Goal: Obtain resource: Download file/media

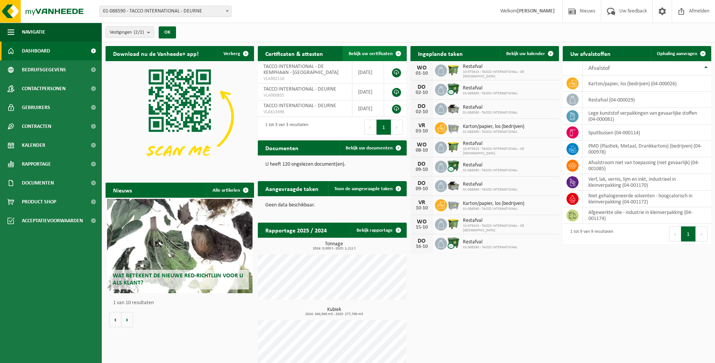
click at [362, 51] on span "Bekijk uw certificaten" at bounding box center [371, 53] width 44 height 5
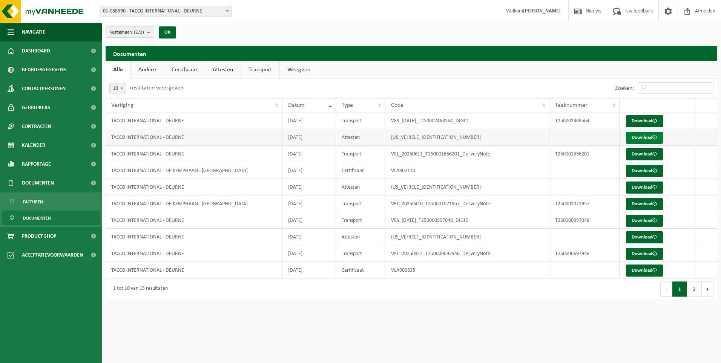
click at [633, 140] on link "Download" at bounding box center [644, 138] width 37 height 12
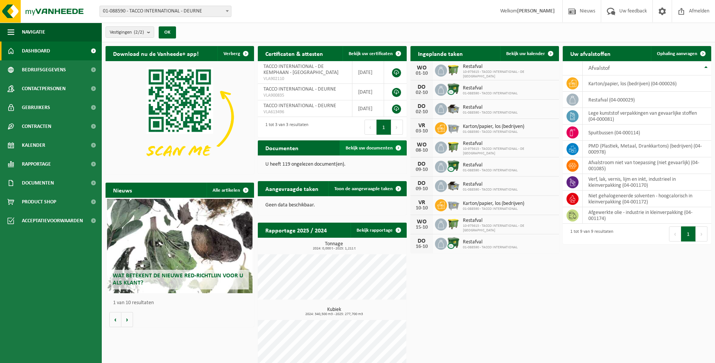
click at [363, 147] on span "Bekijk uw documenten" at bounding box center [369, 148] width 47 height 5
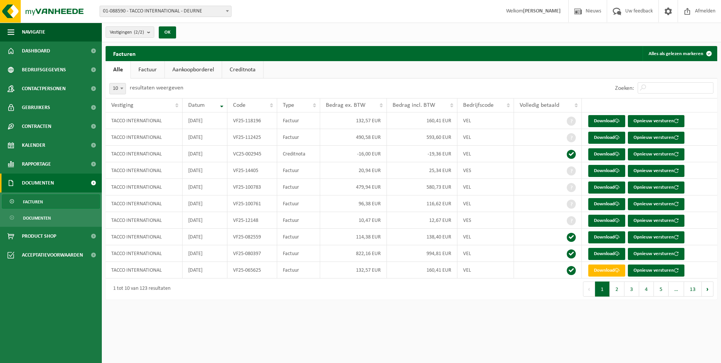
click at [182, 70] on link "Aankoopborderel" at bounding box center [193, 69] width 57 height 17
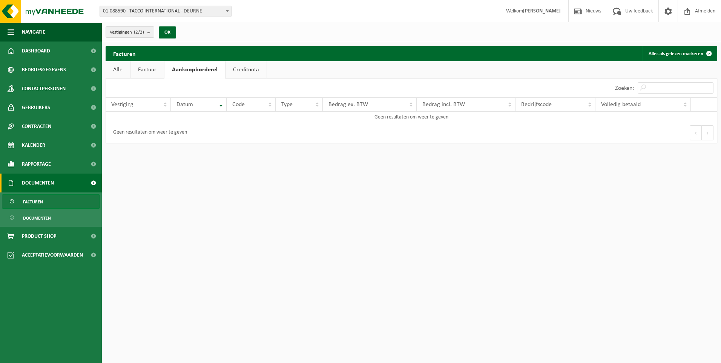
click at [239, 69] on link "Creditnota" at bounding box center [245, 69] width 41 height 17
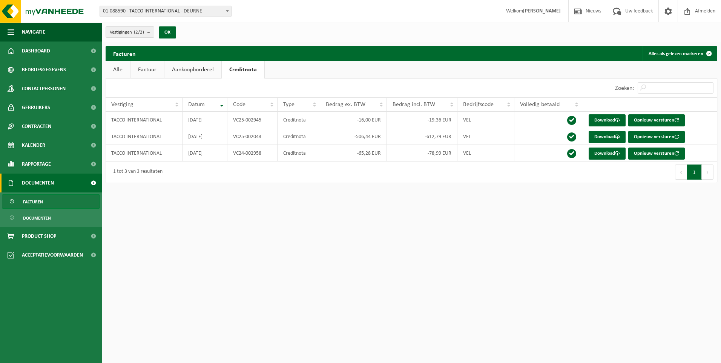
click at [149, 68] on link "Factuur" at bounding box center [147, 69] width 34 height 17
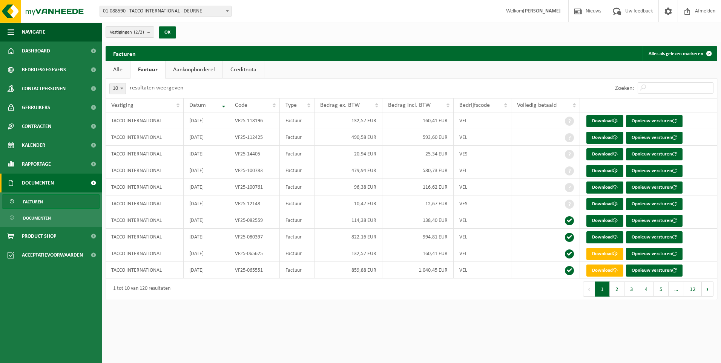
click at [60, 180] on link "Documenten" at bounding box center [51, 182] width 102 height 19
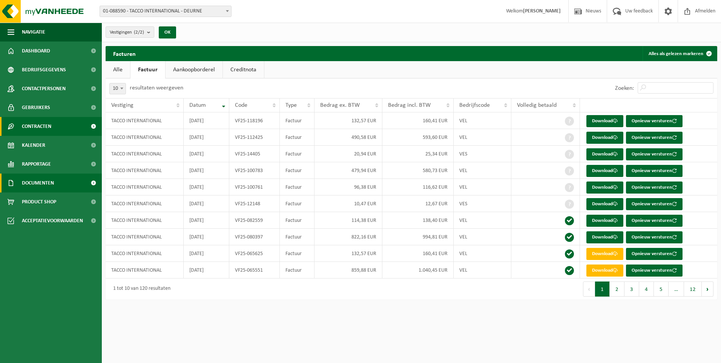
click at [49, 123] on span "Contracten" at bounding box center [36, 126] width 29 height 19
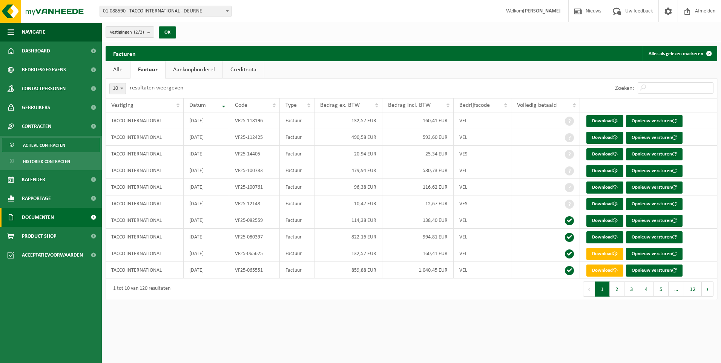
click at [60, 150] on span "Actieve contracten" at bounding box center [44, 145] width 42 height 14
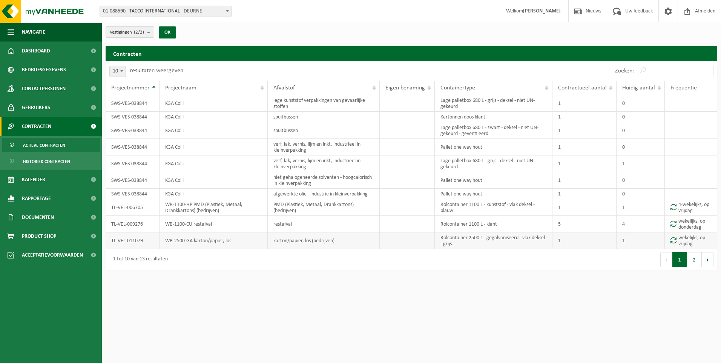
click at [132, 242] on td "TL-VEL-011079" at bounding box center [133, 240] width 54 height 17
click at [132, 241] on td "TL-VEL-011079" at bounding box center [133, 240] width 54 height 17
click at [76, 91] on link "Contactpersonen" at bounding box center [51, 88] width 102 height 19
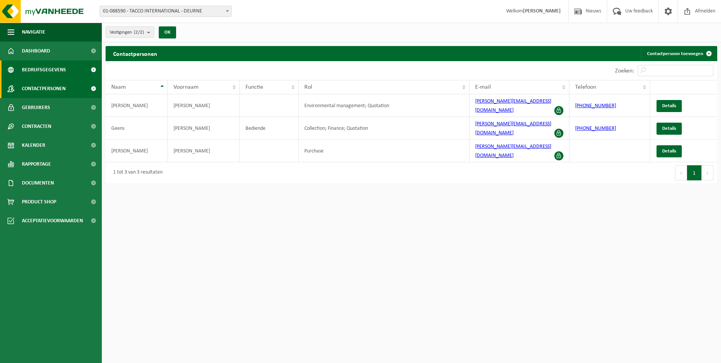
click at [81, 67] on link "Bedrijfsgegevens" at bounding box center [51, 69] width 102 height 19
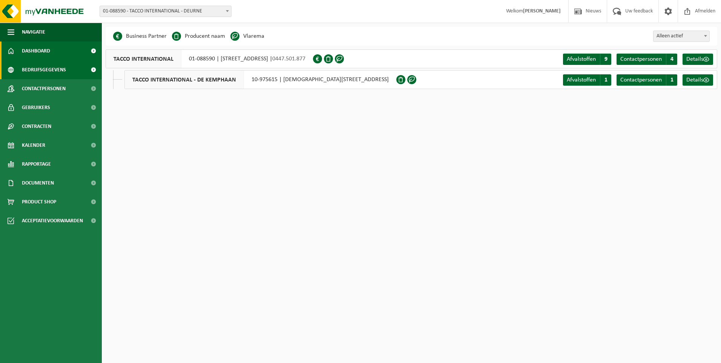
click at [78, 48] on link "Dashboard" at bounding box center [51, 50] width 102 height 19
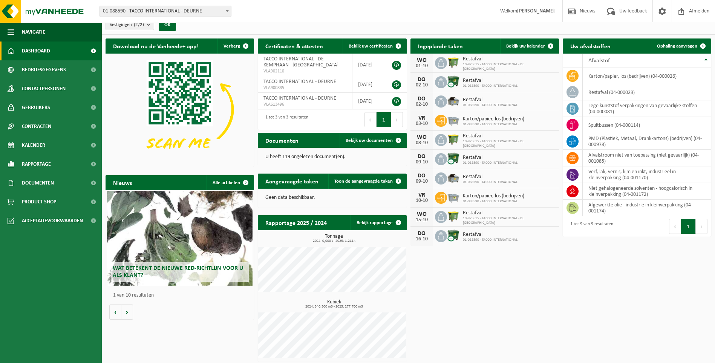
scroll to position [9, 0]
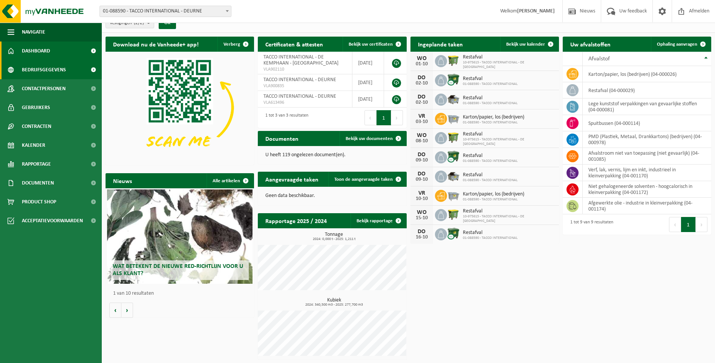
click at [53, 72] on span "Bedrijfsgegevens" at bounding box center [44, 69] width 44 height 19
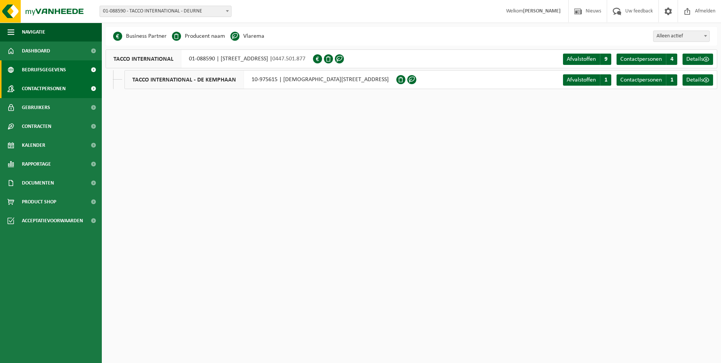
click at [54, 89] on span "Contactpersonen" at bounding box center [44, 88] width 44 height 19
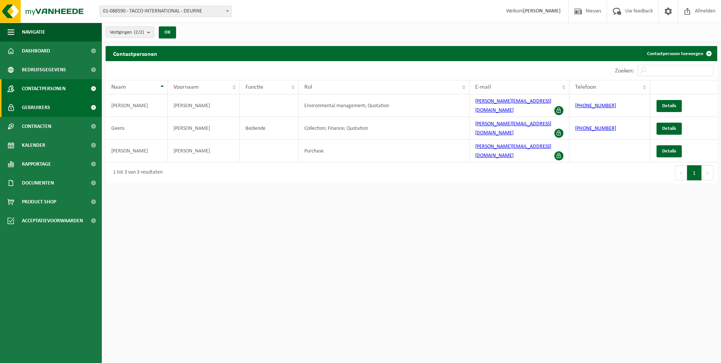
click at [44, 107] on span "Gebruikers" at bounding box center [36, 107] width 28 height 19
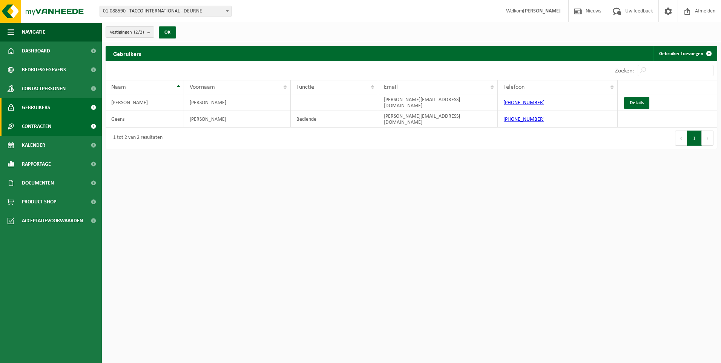
click at [44, 125] on span "Contracten" at bounding box center [36, 126] width 29 height 19
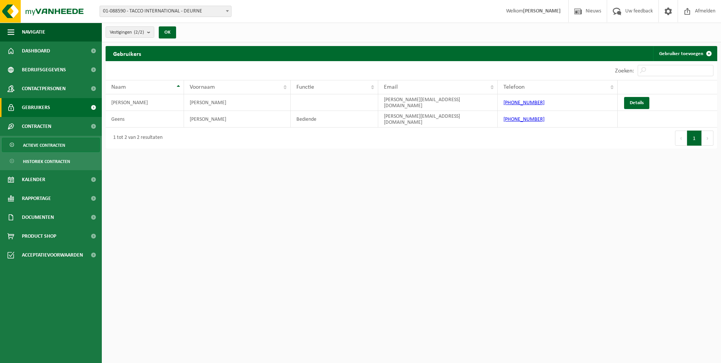
click at [52, 144] on span "Actieve contracten" at bounding box center [44, 145] width 42 height 14
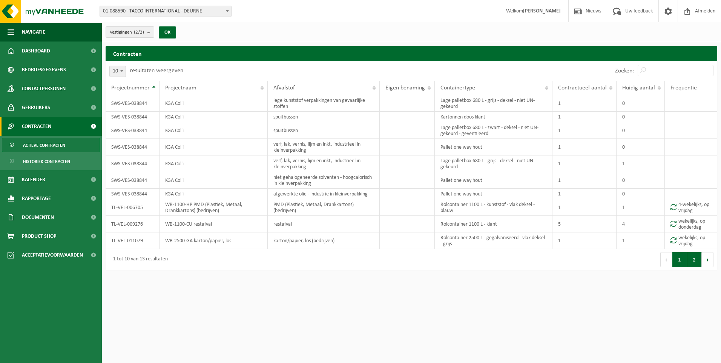
click at [695, 260] on button "2" at bounding box center [694, 259] width 15 height 15
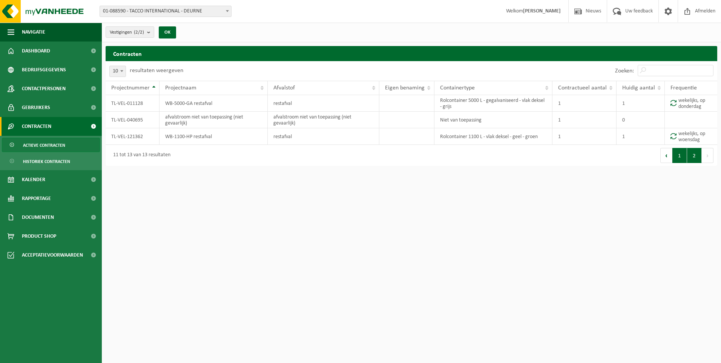
click at [679, 157] on button "1" at bounding box center [679, 155] width 15 height 15
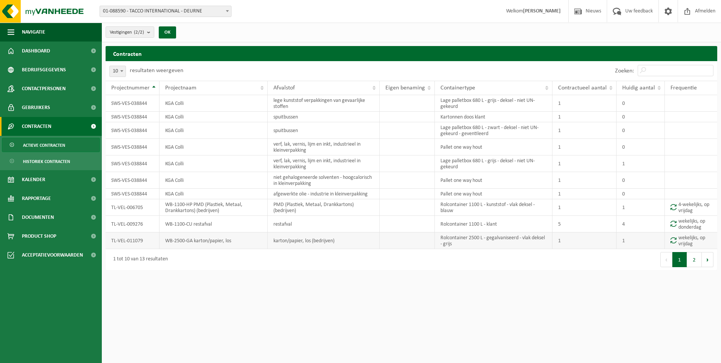
click at [291, 239] on td "karton/papier, los (bedrijven)" at bounding box center [324, 240] width 112 height 17
drag, startPoint x: 291, startPoint y: 239, endPoint x: 228, endPoint y: 242, distance: 63.1
click at [228, 242] on td "WB-2500-GA karton/papier, los" at bounding box center [213, 240] width 108 height 17
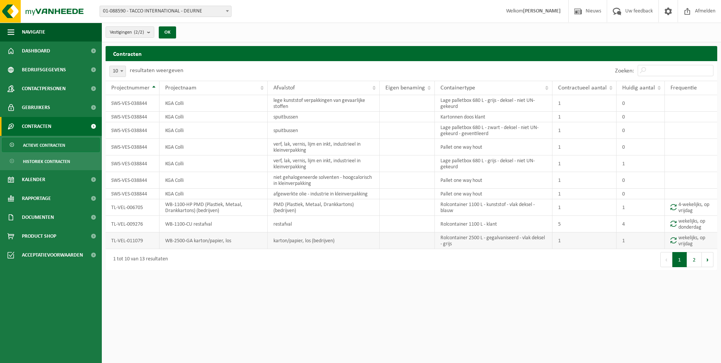
click at [116, 237] on td "TL-VEL-011079" at bounding box center [133, 240] width 54 height 17
click at [118, 237] on td "TL-VEL-011079" at bounding box center [133, 240] width 54 height 17
click at [30, 175] on span "Kalender" at bounding box center [33, 179] width 23 height 19
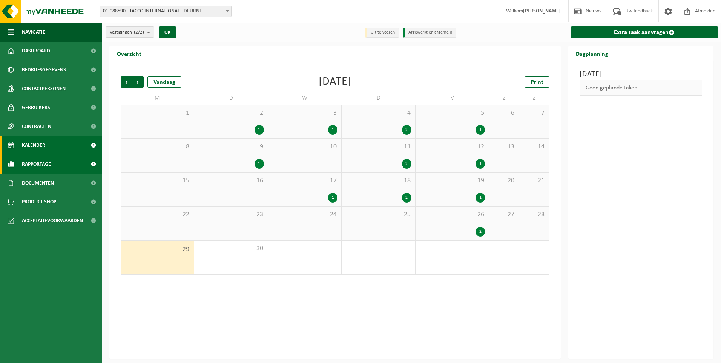
click at [44, 162] on span "Rapportage" at bounding box center [36, 164] width 29 height 19
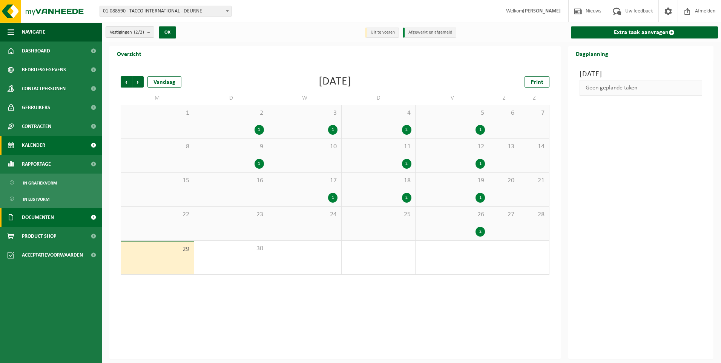
click at [47, 220] on span "Documenten" at bounding box center [38, 217] width 32 height 19
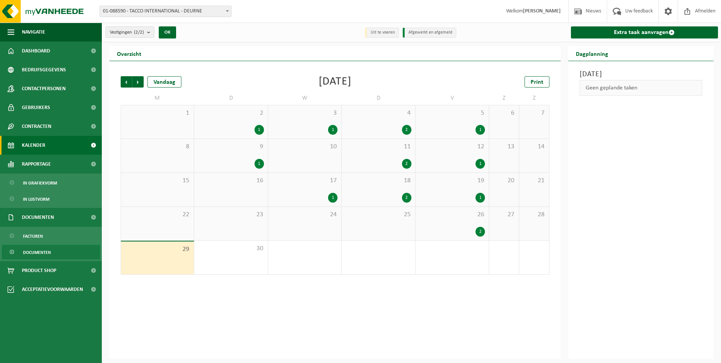
click at [38, 248] on span "Documenten" at bounding box center [37, 252] width 28 height 14
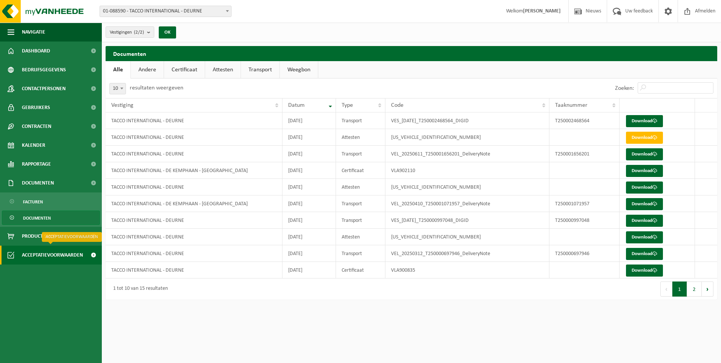
click at [46, 256] on span "Acceptatievoorwaarden" at bounding box center [52, 254] width 61 height 19
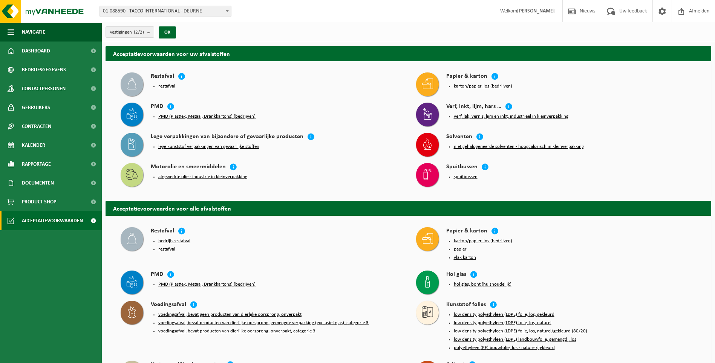
click at [466, 84] on button "karton/papier, los (bedrijven)" at bounding box center [483, 86] width 58 height 6
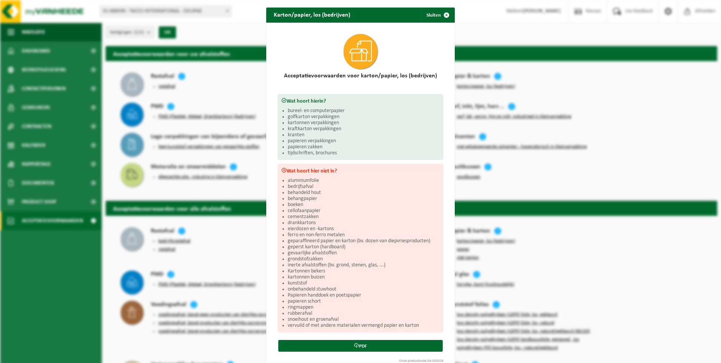
click at [590, 89] on div "Karton/papier, los (bedrijven) Sluiten Acceptatievoorwaarden voor karton/papier…" at bounding box center [360, 181] width 721 height 363
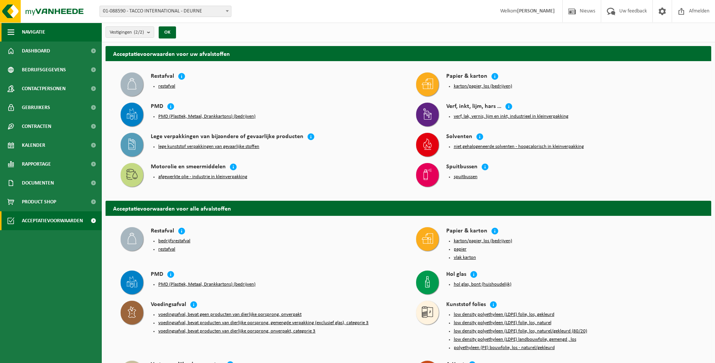
click at [33, 31] on span "Navigatie" at bounding box center [33, 32] width 23 height 19
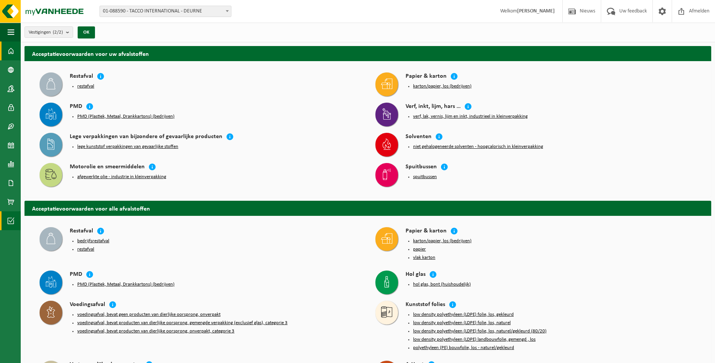
click at [13, 50] on span at bounding box center [11, 50] width 7 height 19
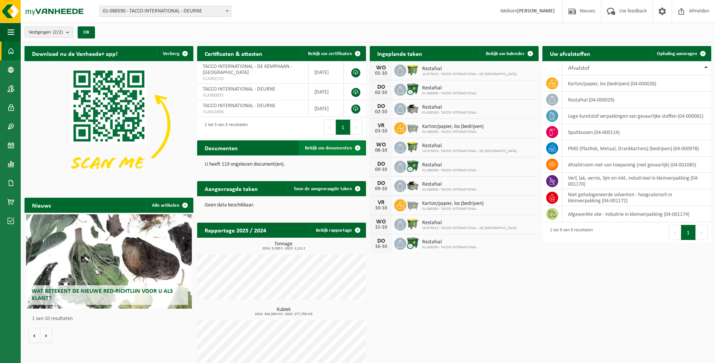
click at [332, 151] on link "Bekijk uw documenten" at bounding box center [332, 147] width 66 height 15
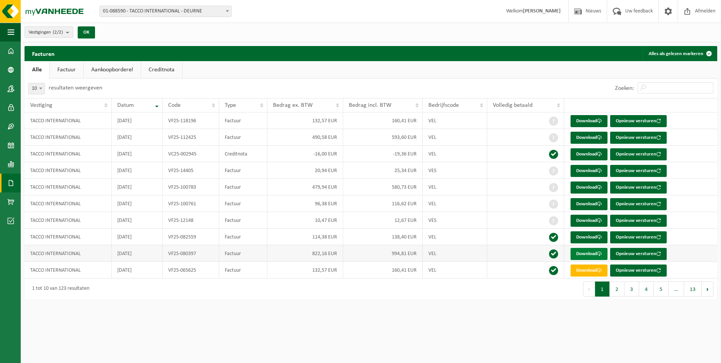
click at [582, 251] on link "Download" at bounding box center [588, 254] width 37 height 12
click at [8, 54] on span at bounding box center [11, 50] width 7 height 19
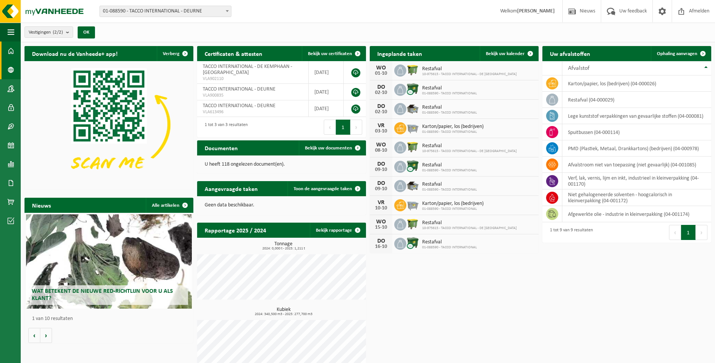
click at [8, 70] on span at bounding box center [11, 69] width 7 height 19
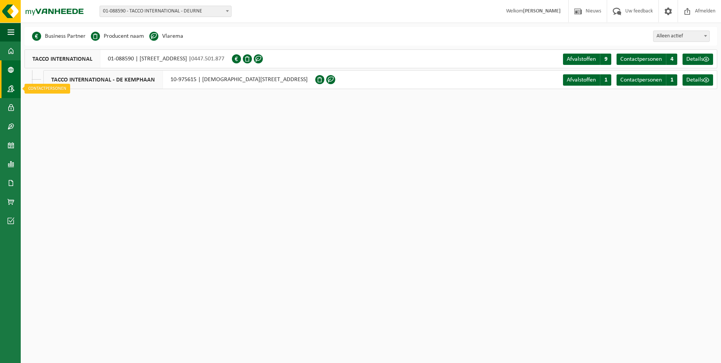
click at [9, 91] on span at bounding box center [11, 88] width 7 height 19
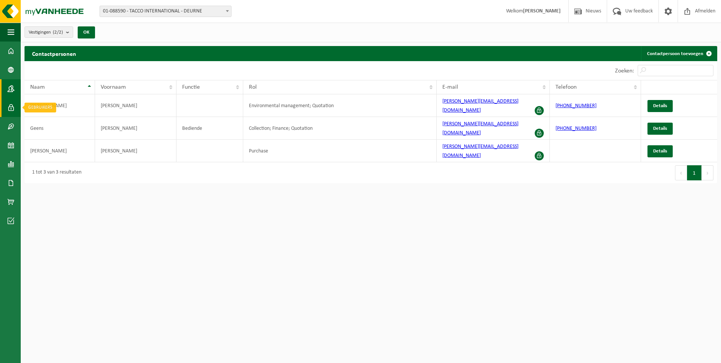
click at [11, 107] on span at bounding box center [11, 107] width 7 height 19
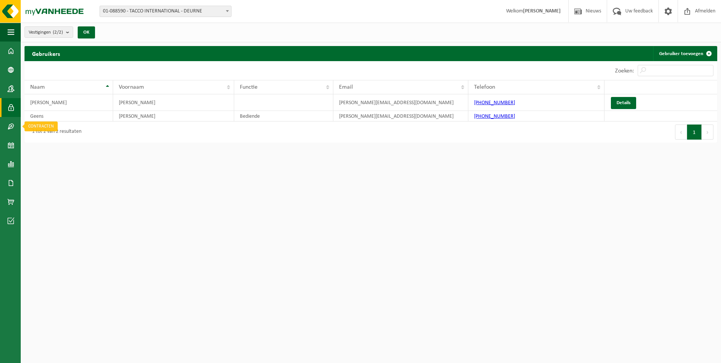
click at [8, 123] on span at bounding box center [11, 126] width 7 height 19
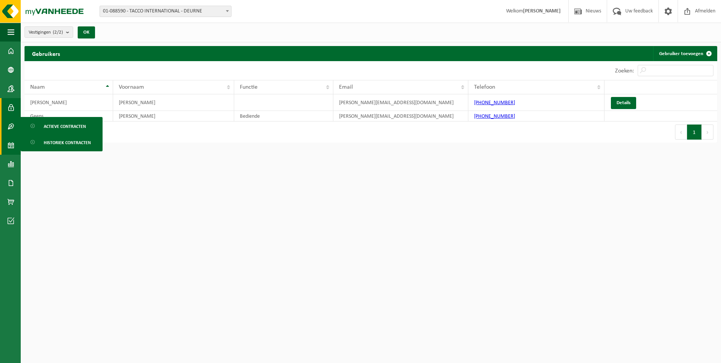
click at [11, 145] on span at bounding box center [11, 145] width 7 height 19
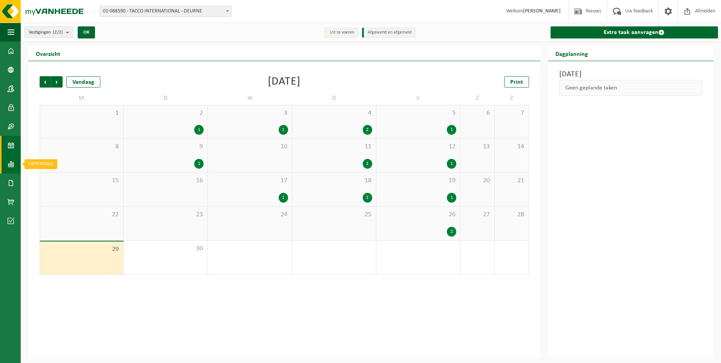
click at [11, 164] on span at bounding box center [11, 164] width 7 height 19
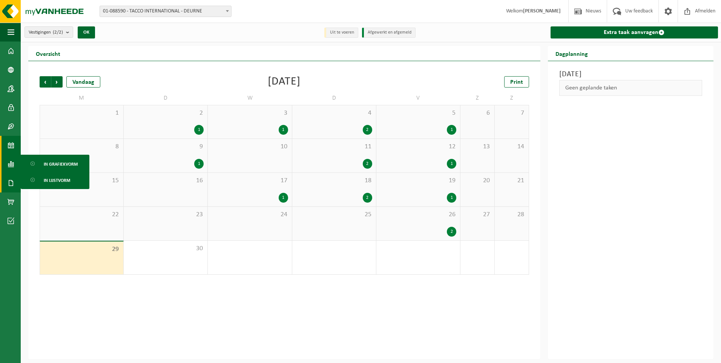
click at [9, 177] on span at bounding box center [11, 182] width 7 height 19
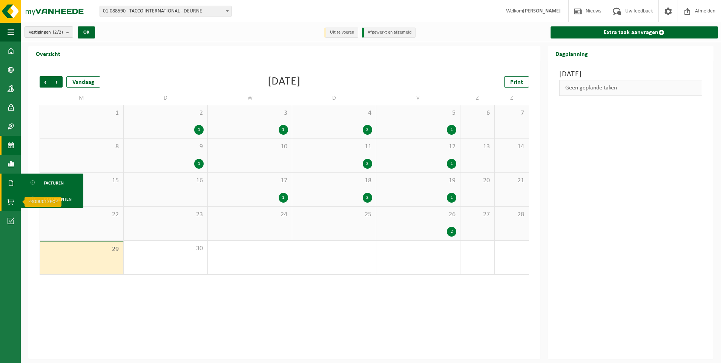
click at [9, 196] on span at bounding box center [11, 201] width 7 height 19
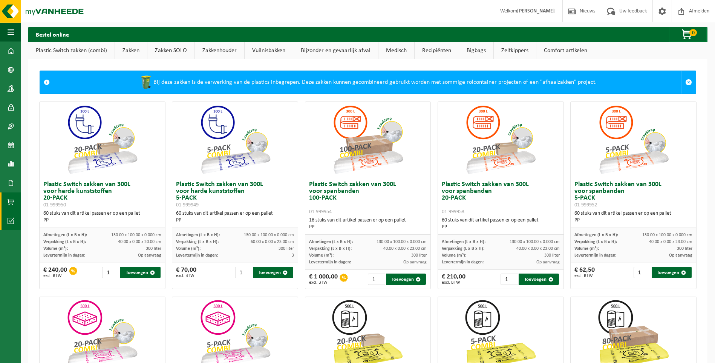
click at [11, 220] on span at bounding box center [11, 220] width 7 height 19
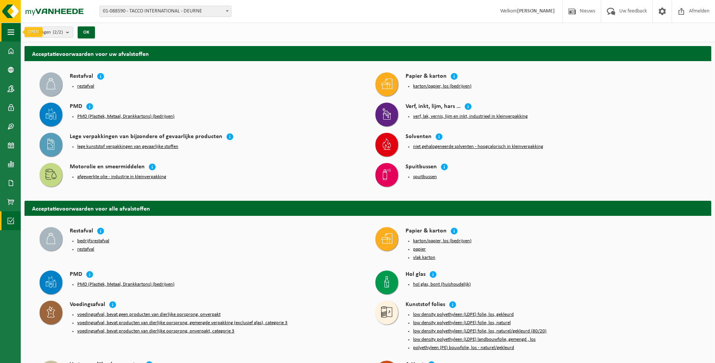
click at [10, 30] on span "button" at bounding box center [11, 32] width 7 height 19
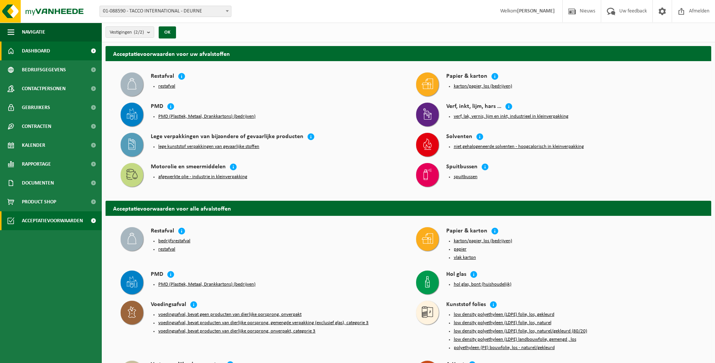
click at [11, 49] on span at bounding box center [11, 50] width 7 height 19
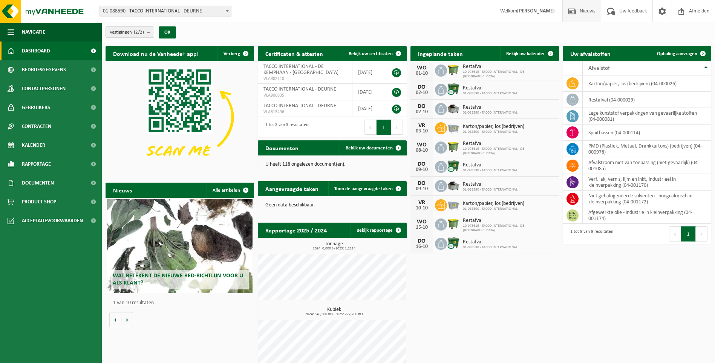
click at [590, 12] on span "Nieuws" at bounding box center [587, 11] width 19 height 22
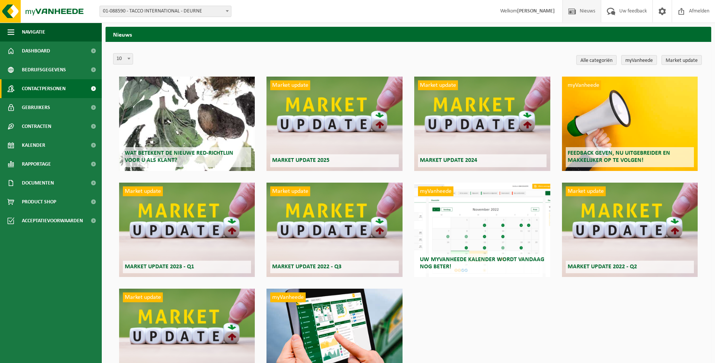
click at [69, 90] on link "Contactpersonen" at bounding box center [51, 88] width 102 height 19
